Goal: Task Accomplishment & Management: Manage account settings

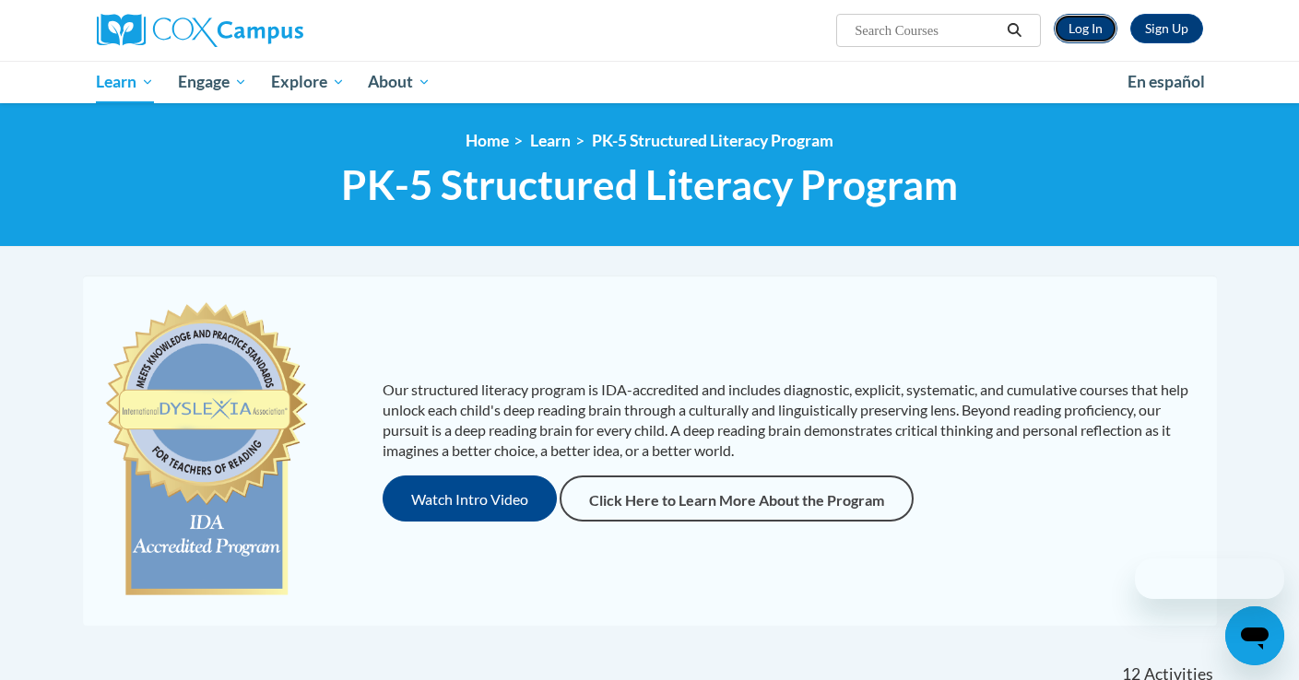
click at [1085, 27] on link "Log In" at bounding box center [1086, 28] width 64 height 29
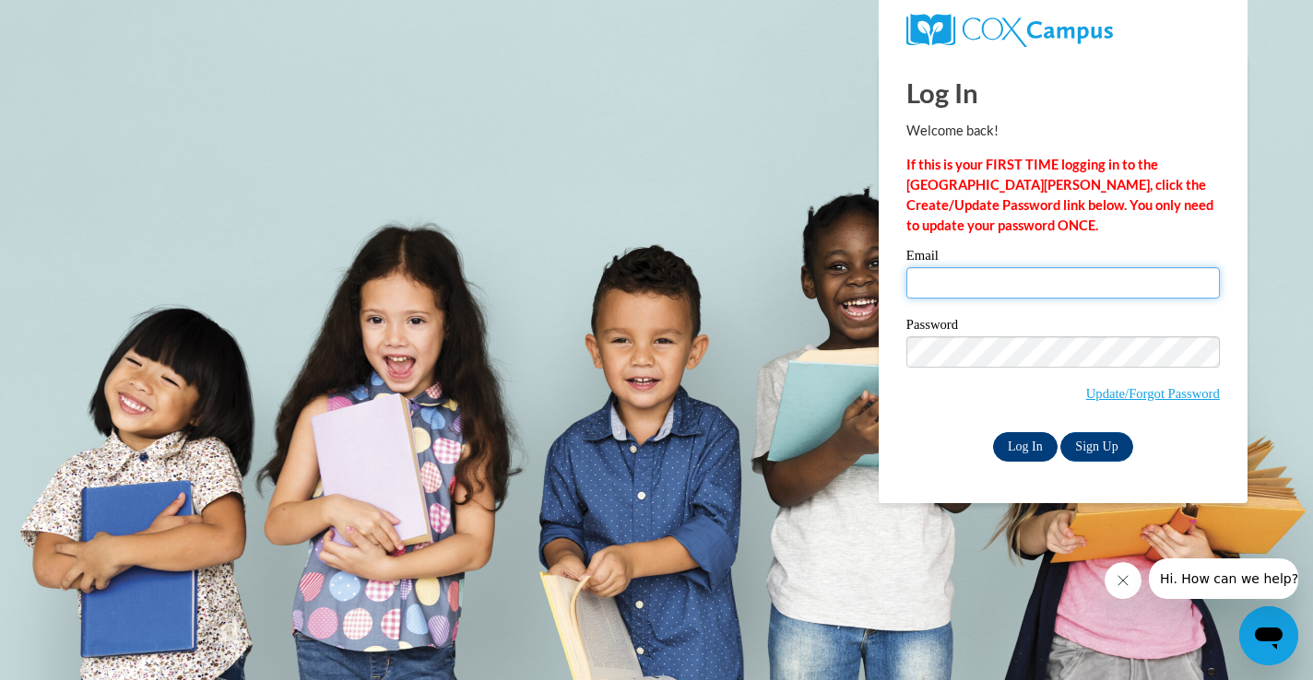
type input "[EMAIL_ADDRESS][PERSON_NAME][PERSON_NAME][DOMAIN_NAME]"
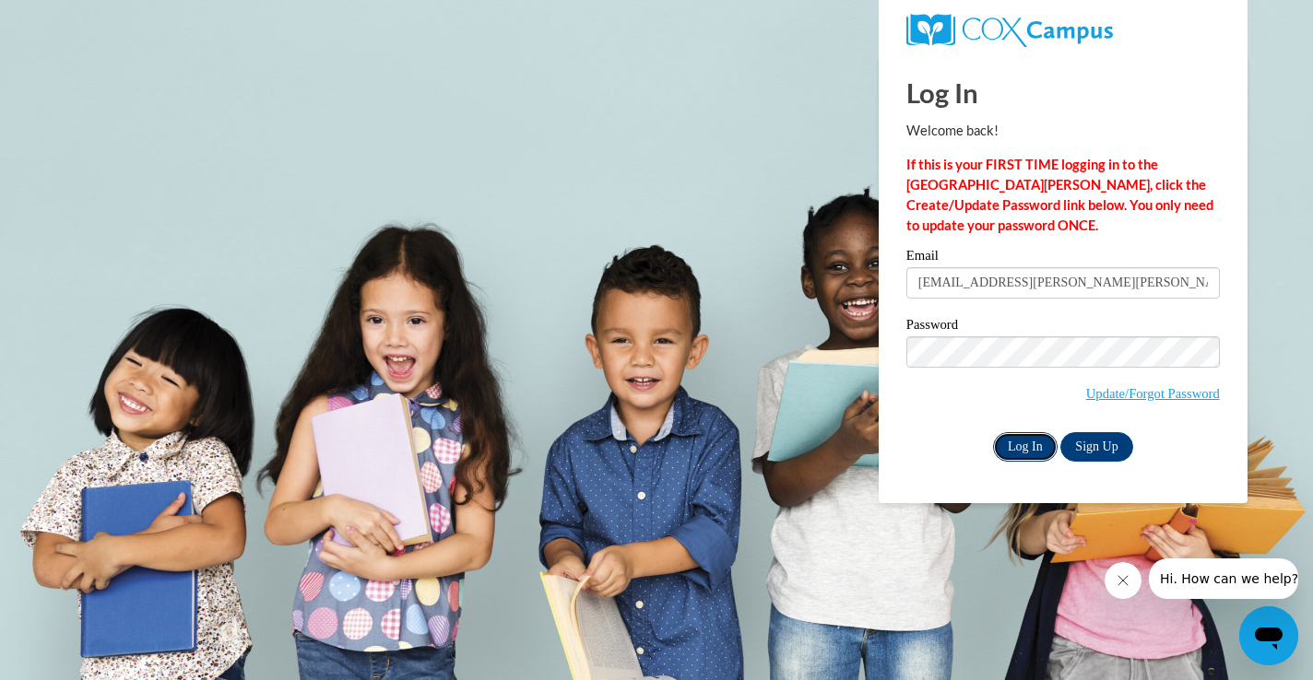
click at [1021, 453] on input "Log In" at bounding box center [1025, 446] width 65 height 29
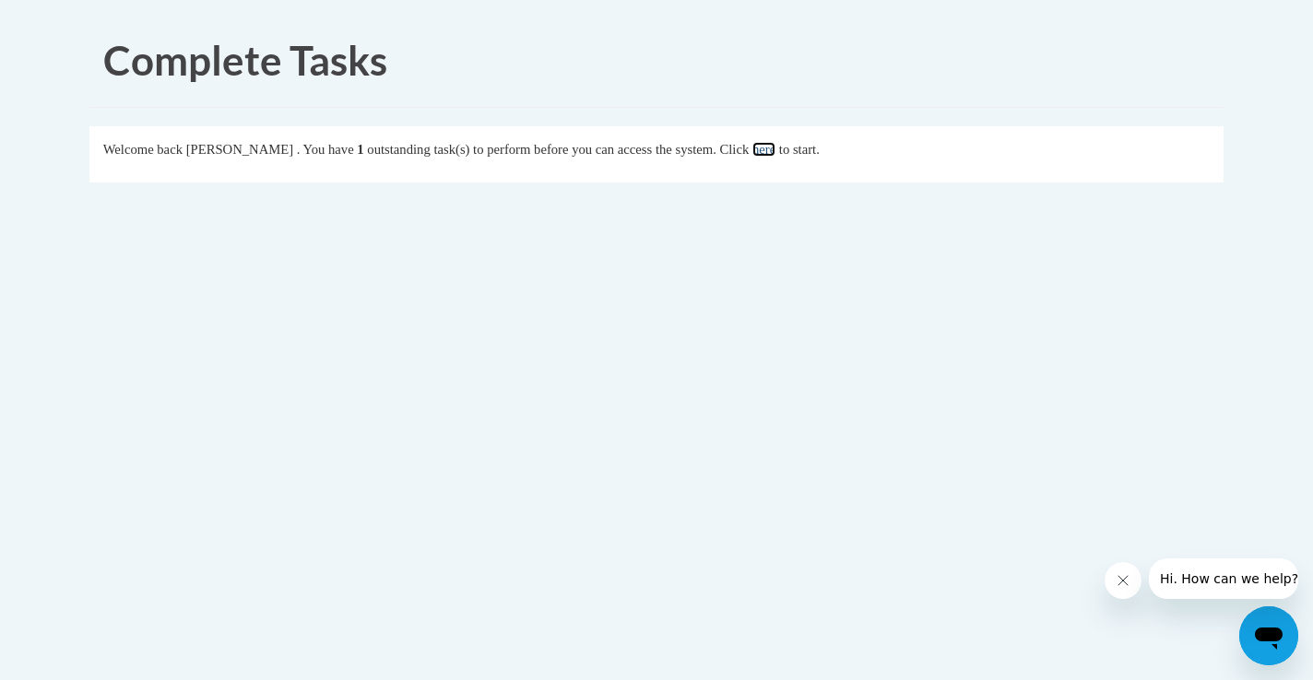
click at [775, 150] on link "here" at bounding box center [763, 149] width 23 height 15
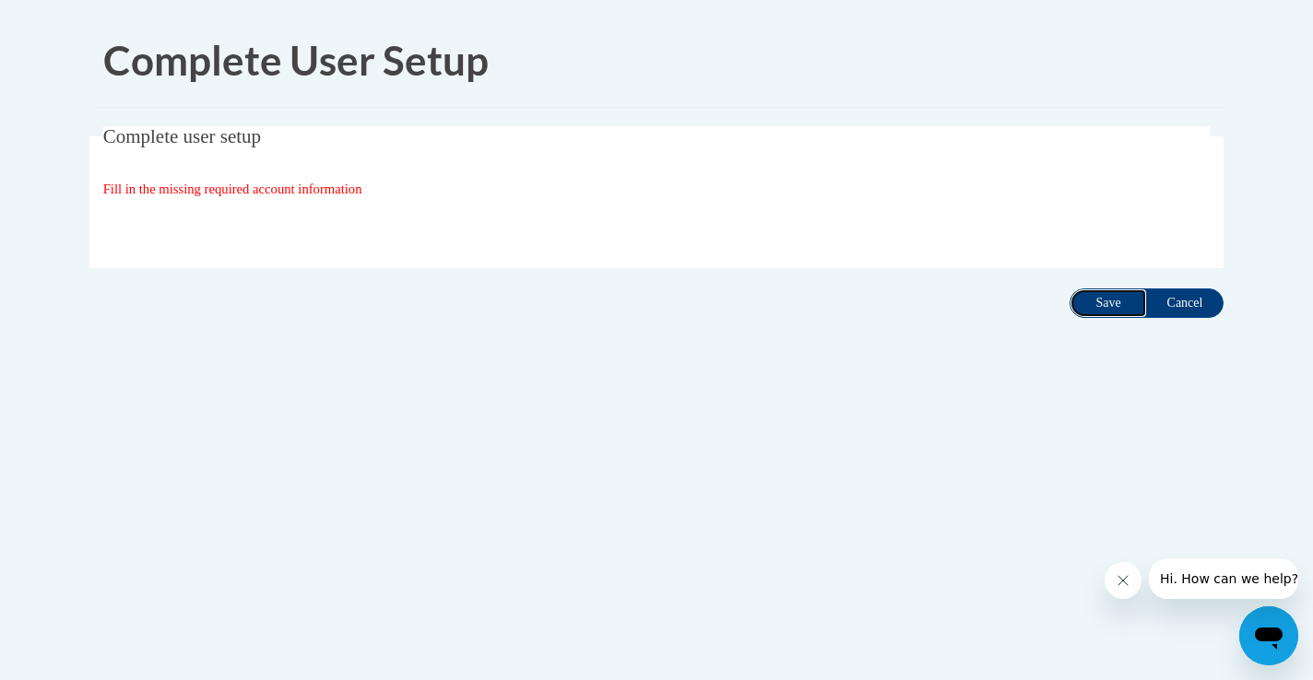
click at [1097, 308] on input "Save" at bounding box center [1107, 303] width 77 height 29
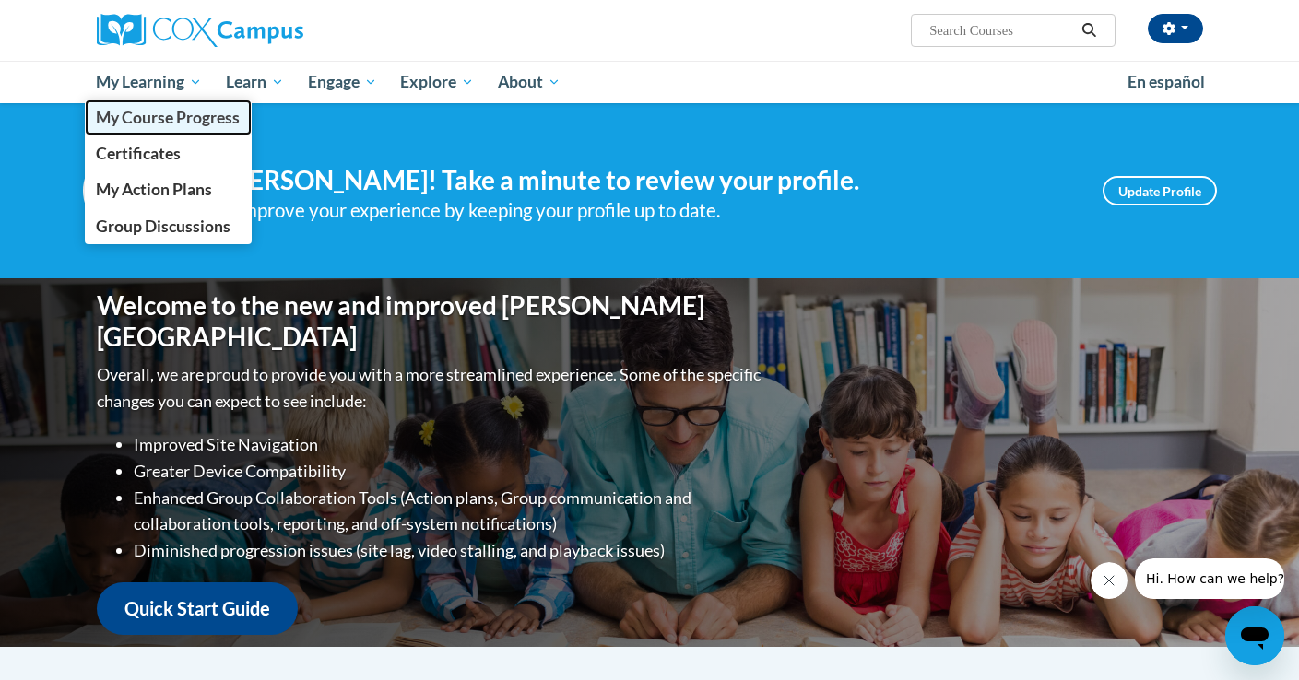
click at [194, 120] on span "My Course Progress" at bounding box center [168, 117] width 144 height 19
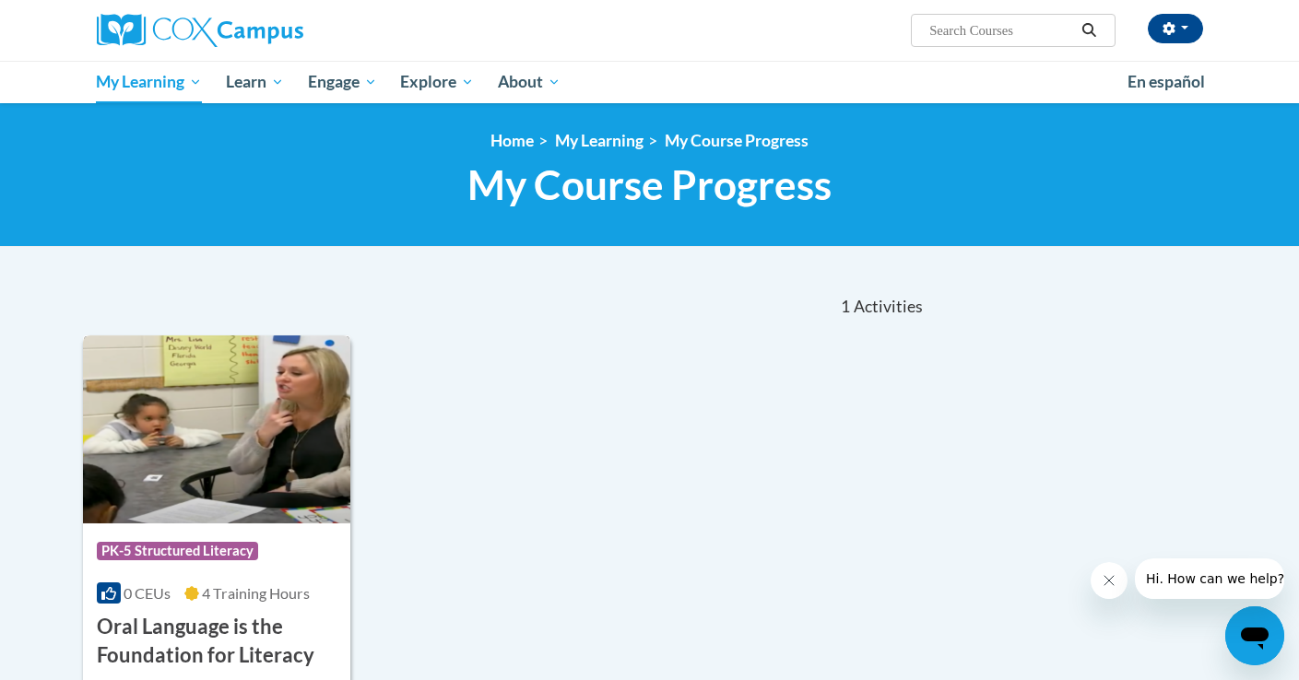
click at [265, 430] on img at bounding box center [217, 430] width 268 height 188
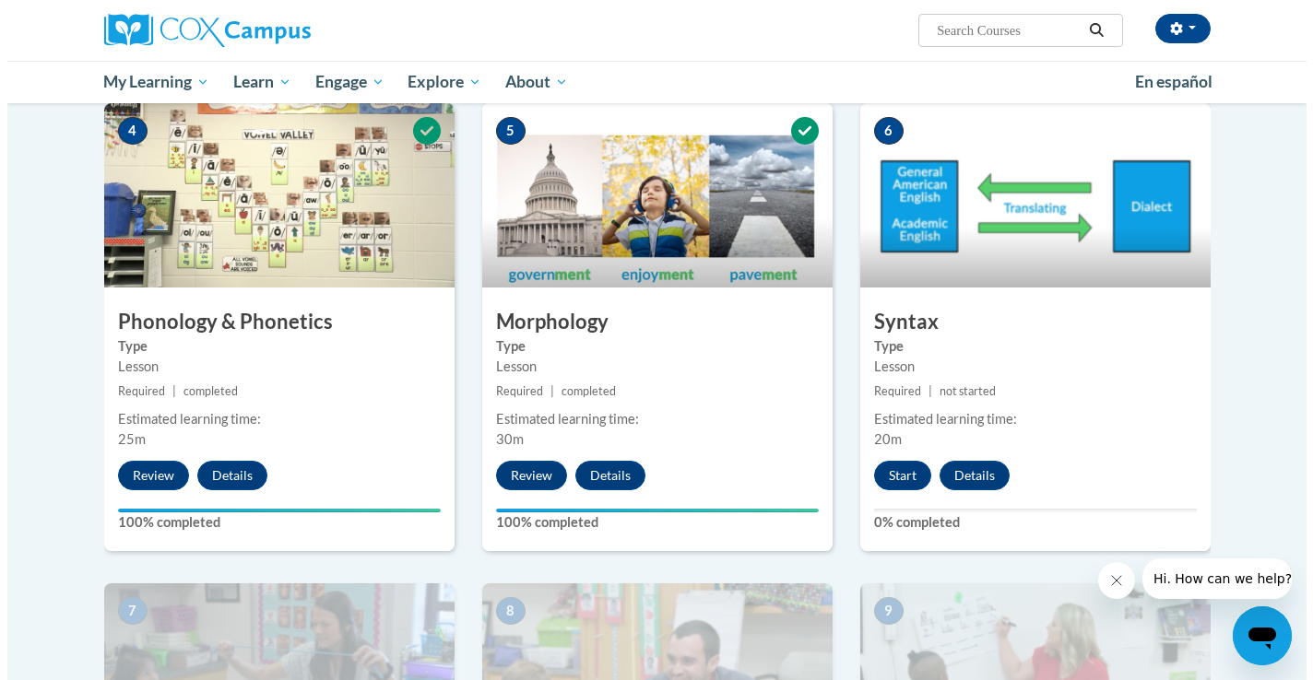
scroll to position [927, 0]
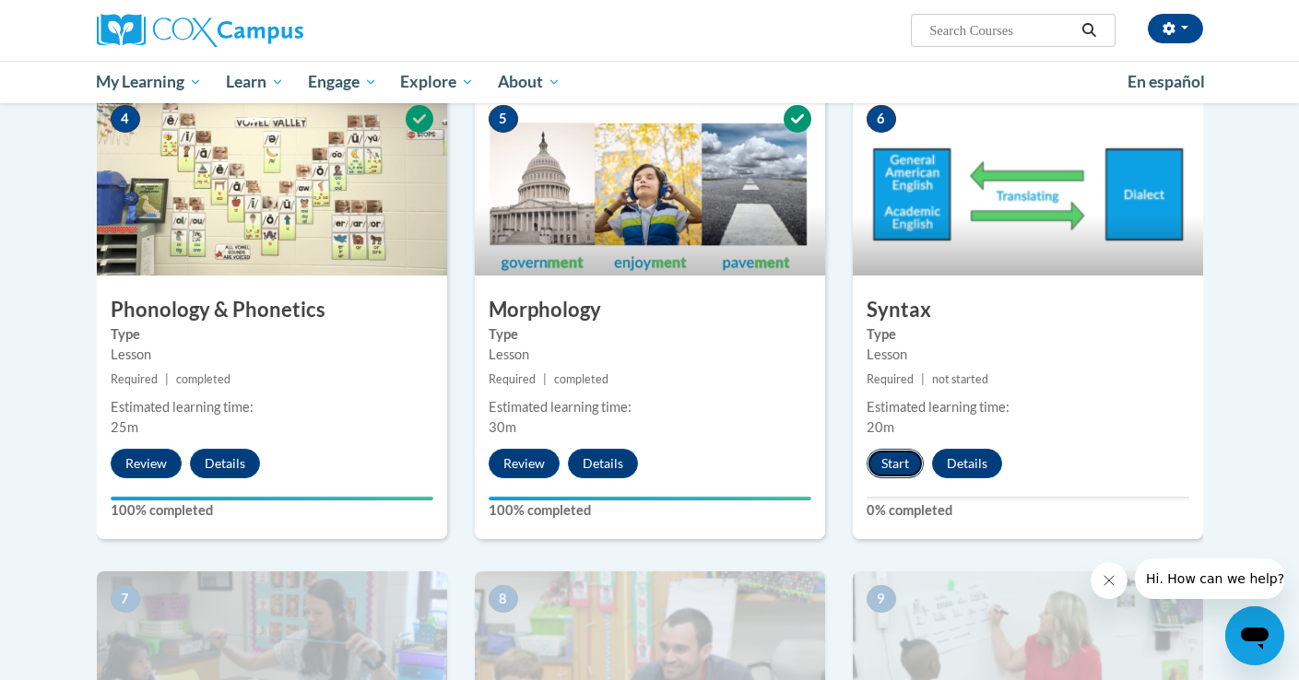
click at [890, 449] on button "Start" at bounding box center [895, 463] width 57 height 29
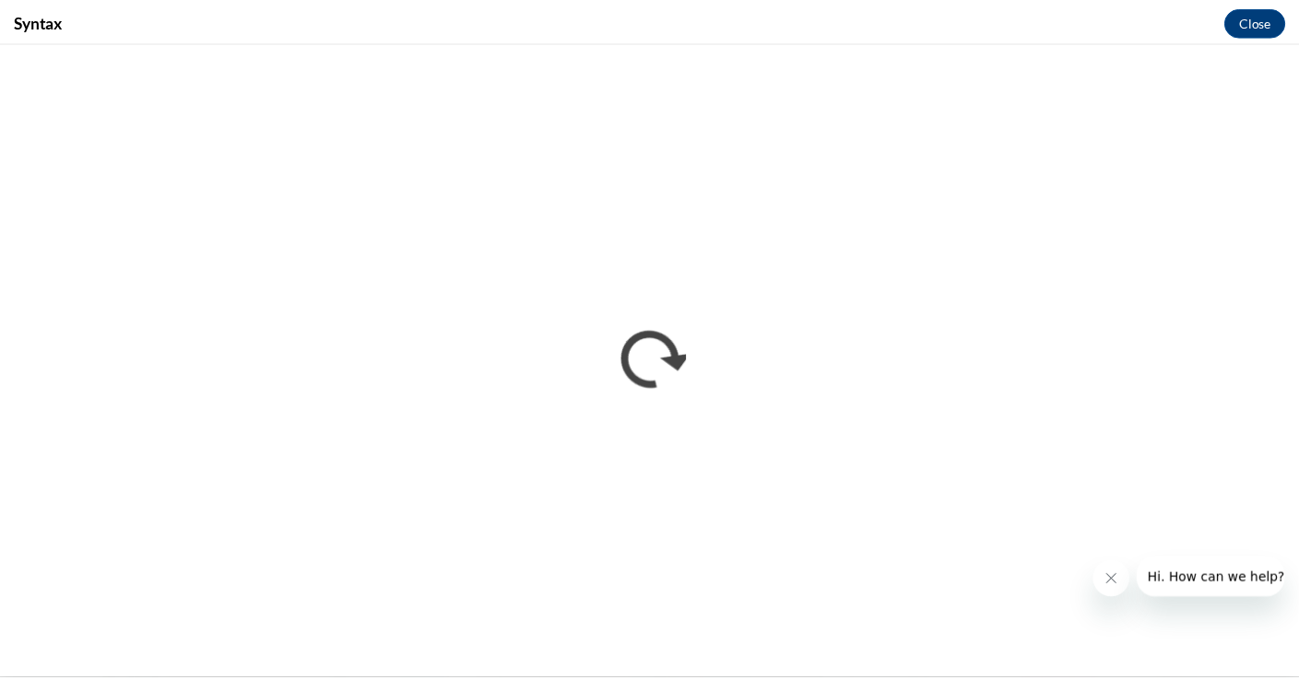
scroll to position [0, 0]
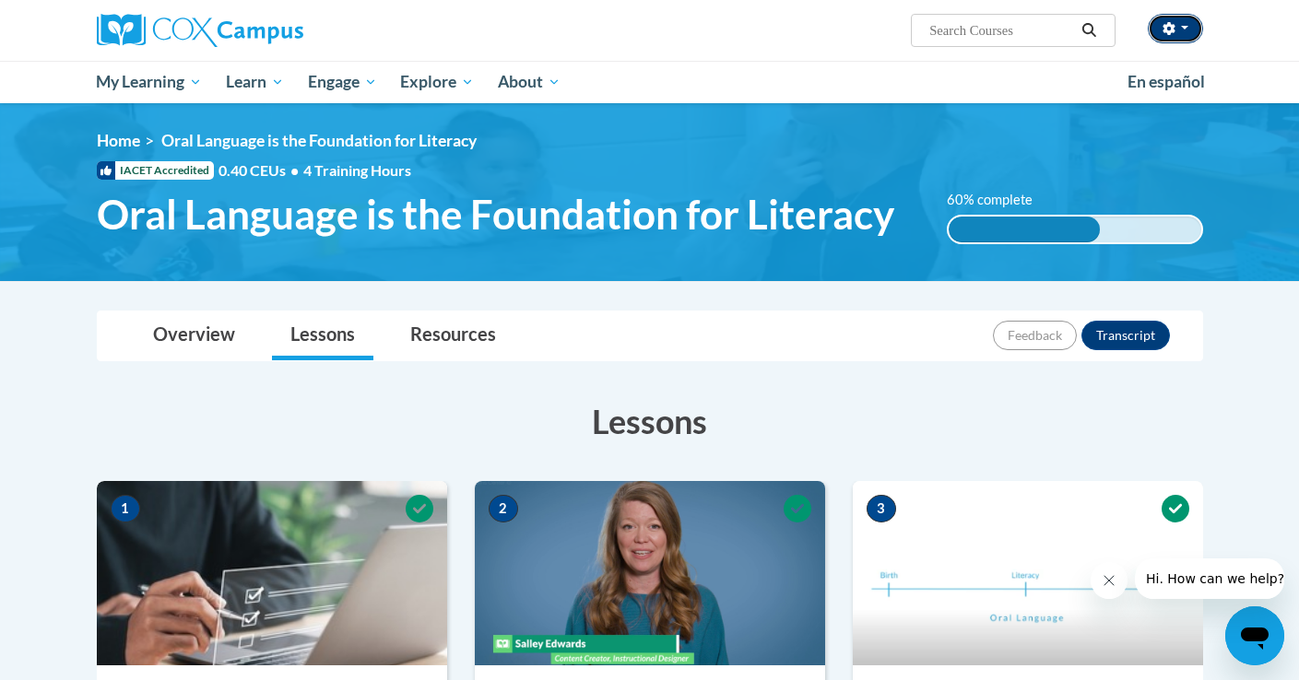
click at [1188, 34] on button "button" at bounding box center [1175, 28] width 55 height 29
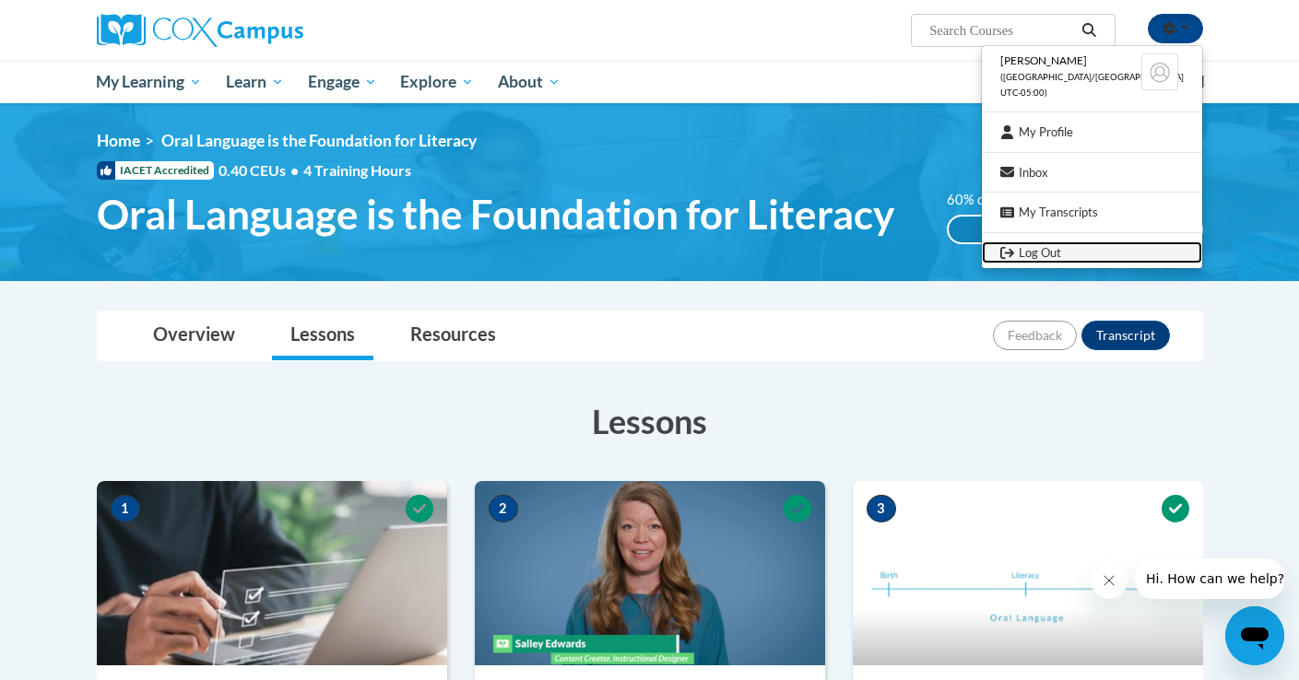
click at [1052, 256] on link "Log Out" at bounding box center [1092, 253] width 220 height 23
